Goal: Task Accomplishment & Management: Complete application form

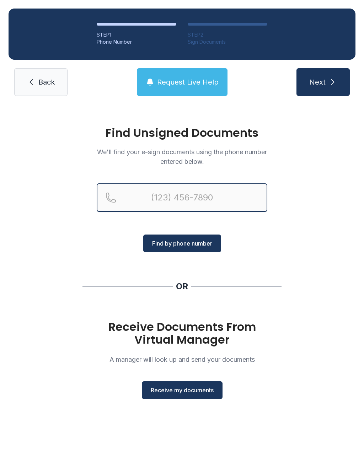
click at [151, 195] on input "Reservation phone number" at bounding box center [182, 197] width 170 height 28
type input "("
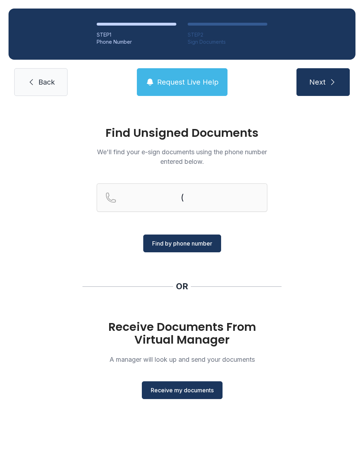
click at [102, 299] on div "Find Unsigned Documents We'll find your e-sign documents using the phone number…" at bounding box center [182, 265] width 364 height 323
click at [69, 295] on div "Find Unsigned Documents We'll find your e-sign documents using the phone number…" at bounding box center [182, 265] width 364 height 323
click at [178, 386] on span "Receive my documents" at bounding box center [182, 390] width 63 height 9
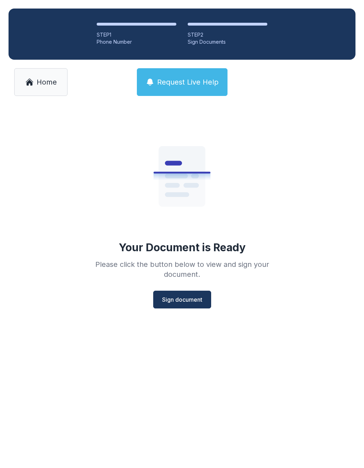
click at [183, 302] on span "Sign document" at bounding box center [182, 299] width 40 height 9
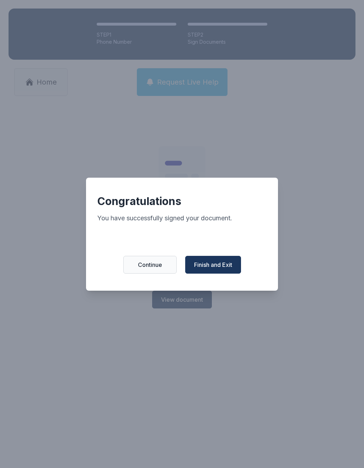
click at [201, 265] on span "Finish and Exit" at bounding box center [213, 264] width 38 height 9
